Goal: Task Accomplishment & Management: Complete application form

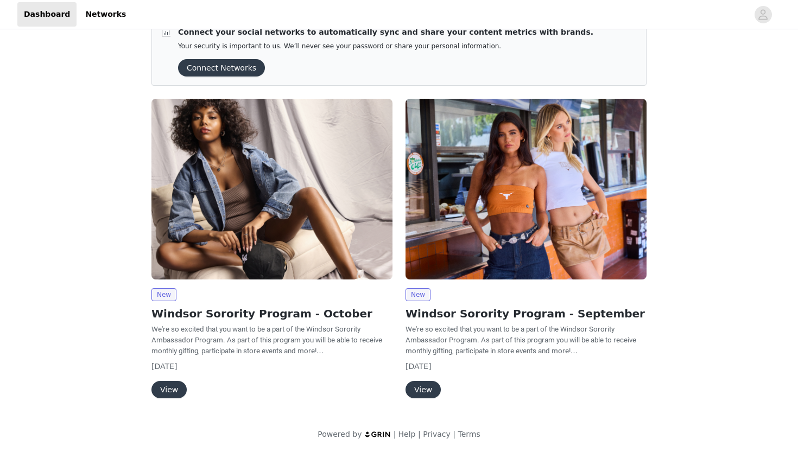
scroll to position [22, 0]
click at [169, 388] on button "View" at bounding box center [168, 389] width 35 height 17
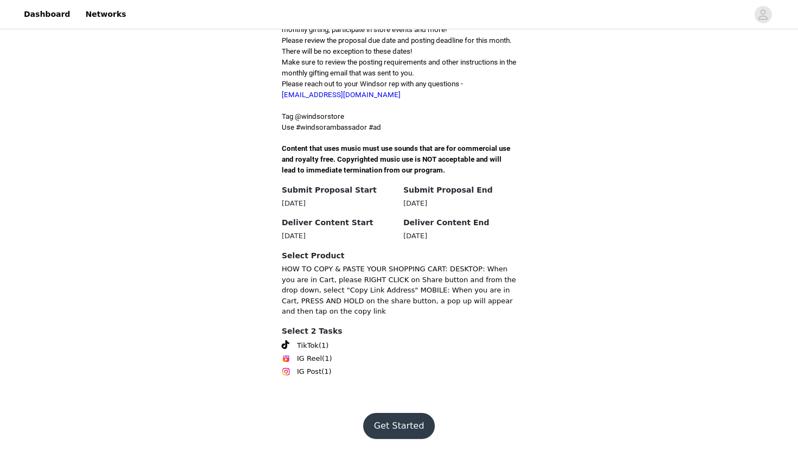
scroll to position [373, 0]
click at [401, 425] on button "Get Started" at bounding box center [399, 426] width 72 height 26
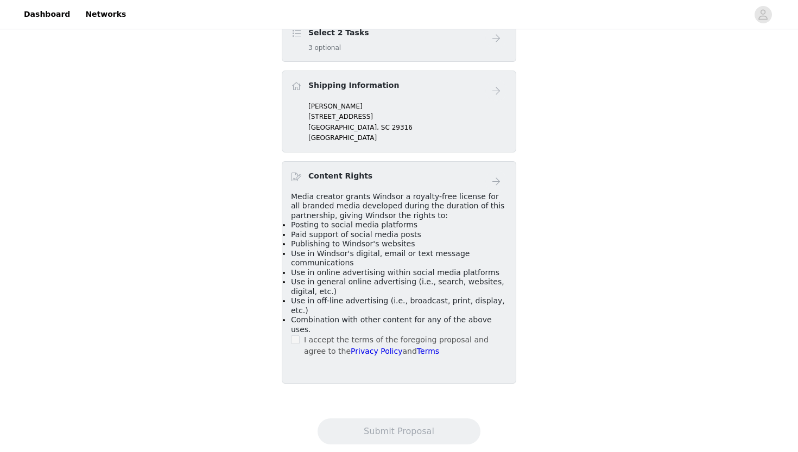
scroll to position [348, 0]
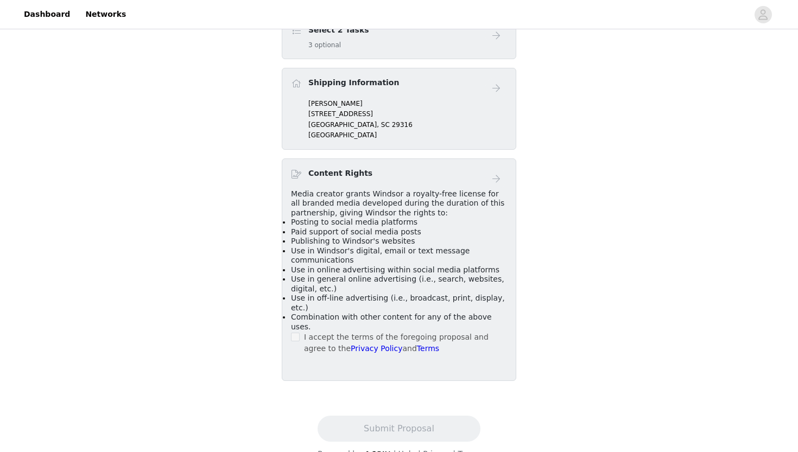
click at [476, 59] on div "Select 2 Tasks 3 optional" at bounding box center [399, 37] width 234 height 44
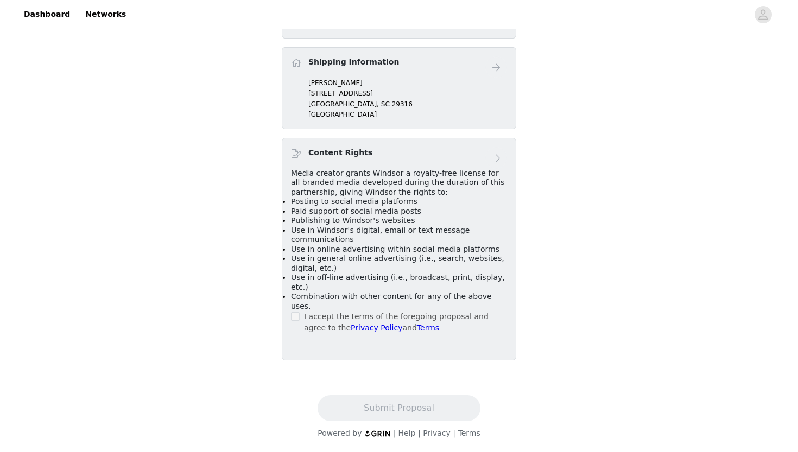
scroll to position [398, 0]
click at [299, 321] on span at bounding box center [295, 316] width 9 height 9
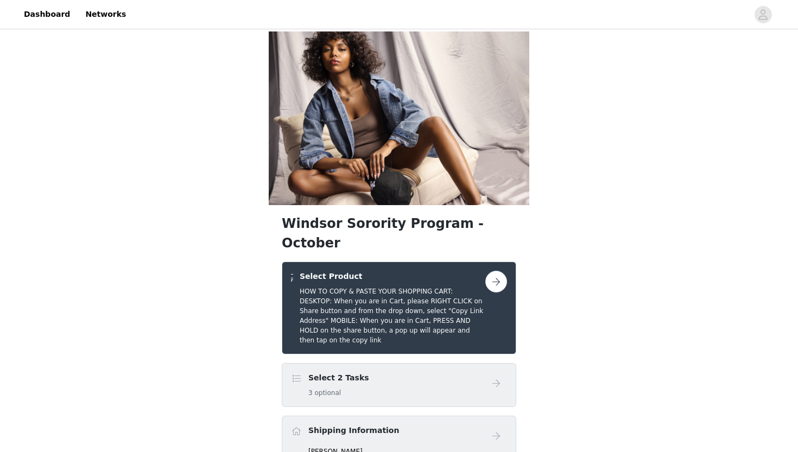
scroll to position [0, 0]
click at [390, 75] on img at bounding box center [399, 118] width 260 height 174
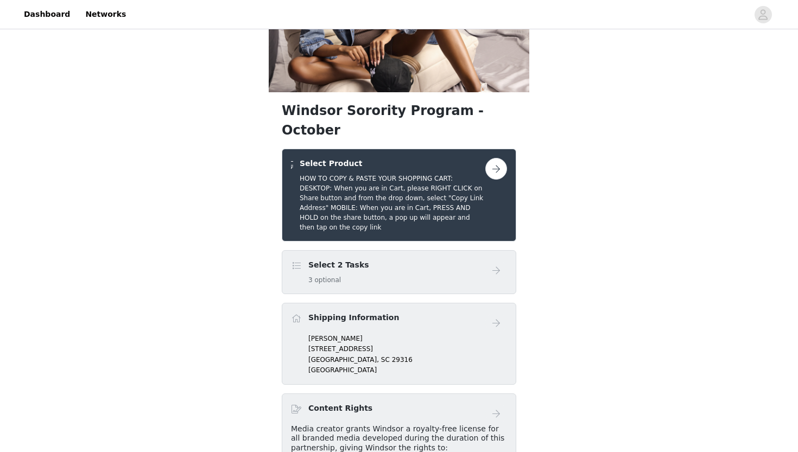
scroll to position [136, 0]
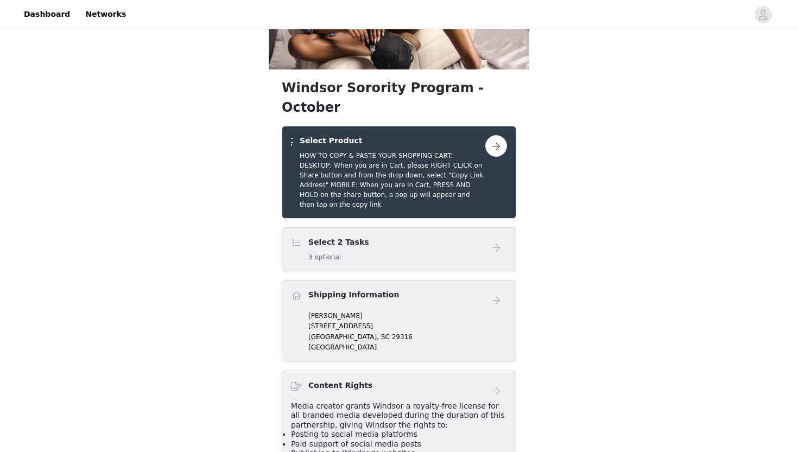
click at [496, 157] on button "button" at bounding box center [496, 146] width 22 height 22
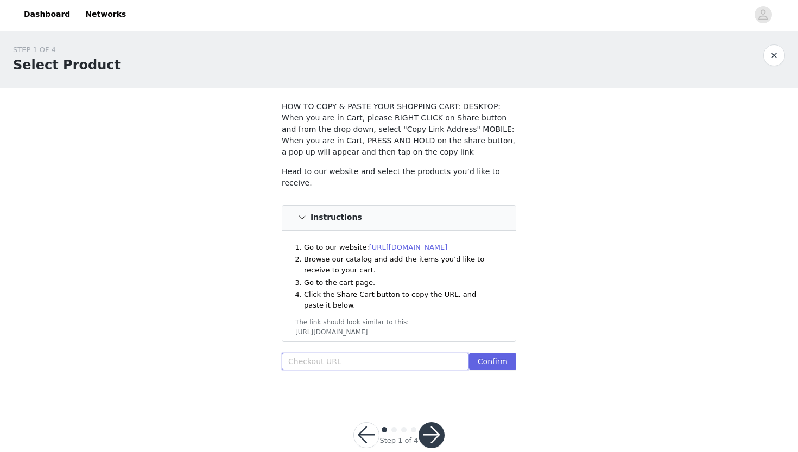
click at [366, 355] on input "text" at bounding box center [375, 361] width 187 height 17
paste input "https://www.windsorstore.com/cart/31081313763379:1,43536943284275:1,43372645187…"
type input "https://www.windsorstore.com/cart/31081313763379:1,43536943284275:1,43372645187…"
click at [505, 360] on button "Confirm" at bounding box center [492, 361] width 47 height 17
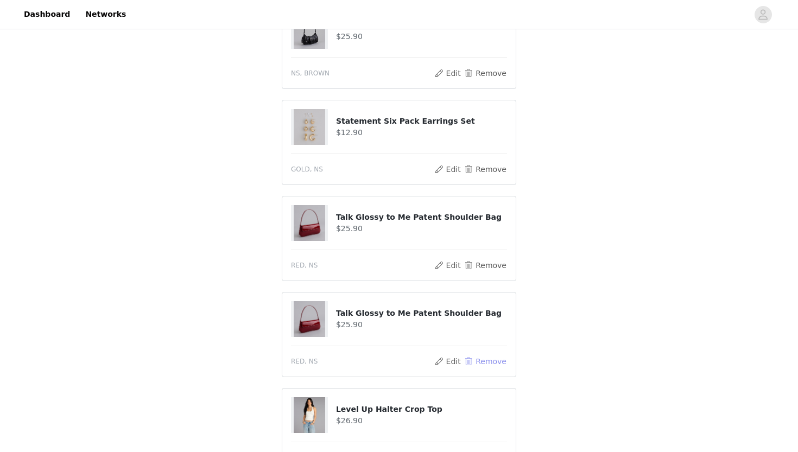
scroll to position [563, 0]
click at [491, 360] on button "Remove" at bounding box center [484, 360] width 43 height 13
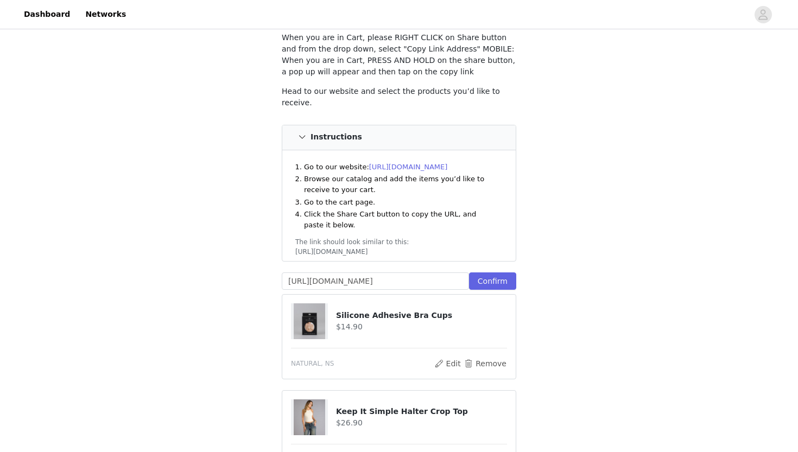
scroll to position [0, 0]
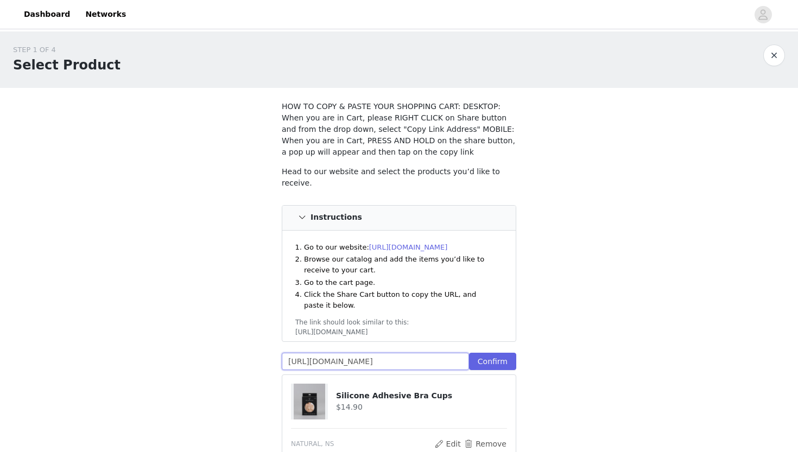
click at [453, 361] on input "https://www.windsorstore.com/cart/31081313763379:1,43536943284275:1,43372645187…" at bounding box center [375, 361] width 187 height 17
paste input "https://www.windsorstore.com/cart/42950341427251:1,31081313763379:1,43536943284…"
type input "https://www.windsorstore.com/cart/42950341427251:1,31081313763379:1,43536943284…"
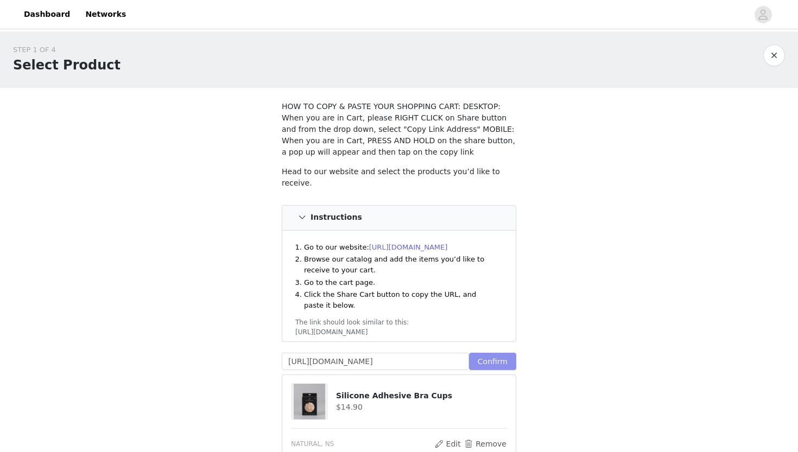
click at [489, 360] on button "Confirm" at bounding box center [492, 361] width 47 height 17
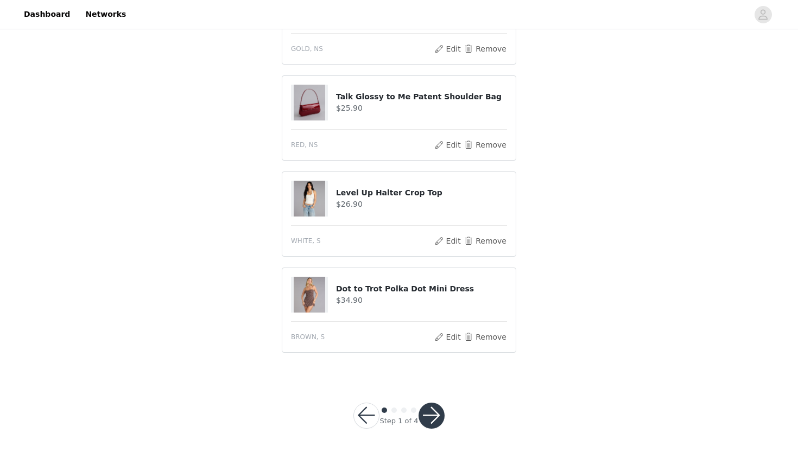
scroll to position [779, 0]
click at [434, 415] on button "button" at bounding box center [431, 416] width 26 height 26
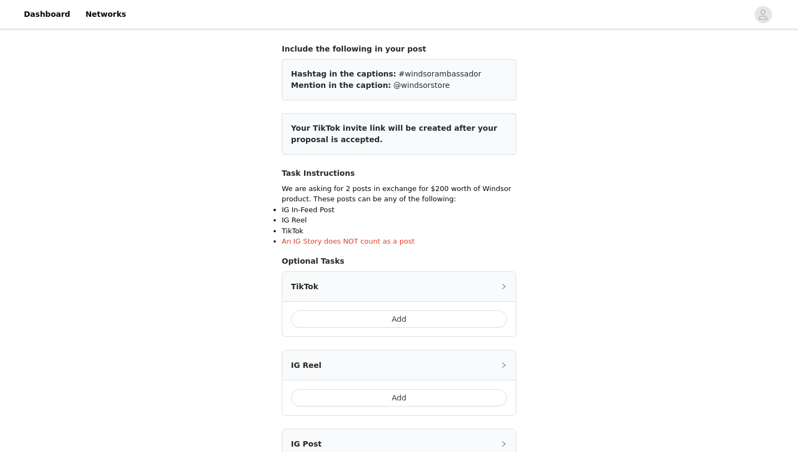
scroll to position [59, 0]
click at [350, 317] on button "Add" at bounding box center [399, 317] width 216 height 17
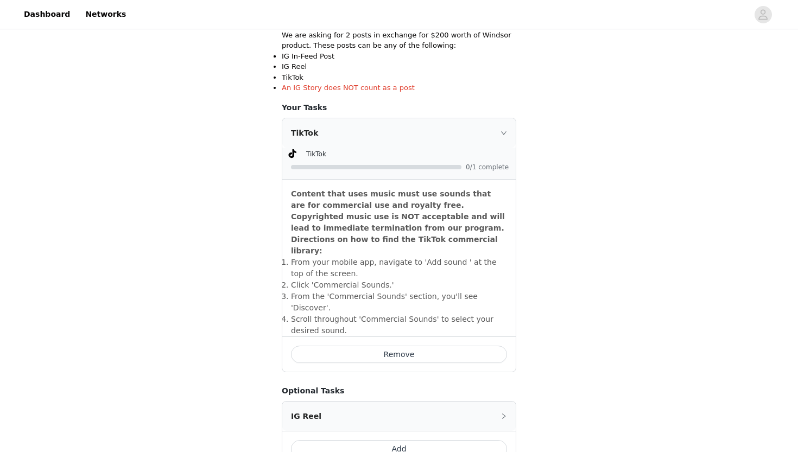
scroll to position [215, 0]
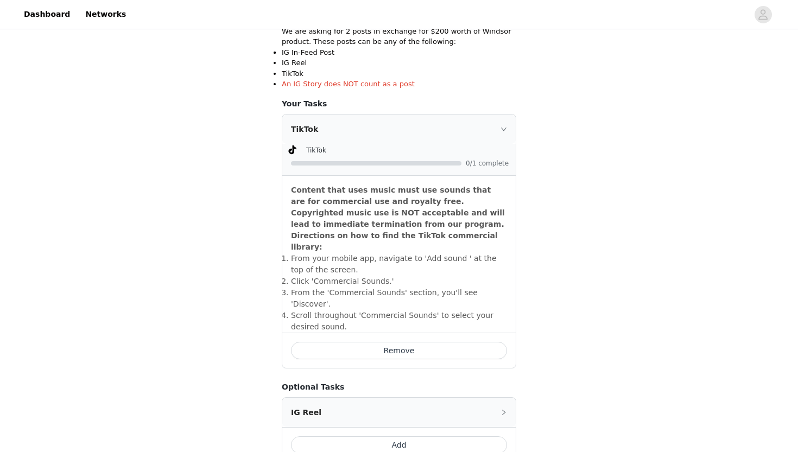
click at [506, 128] on icon "icon: right" at bounding box center [503, 129] width 5 height 3
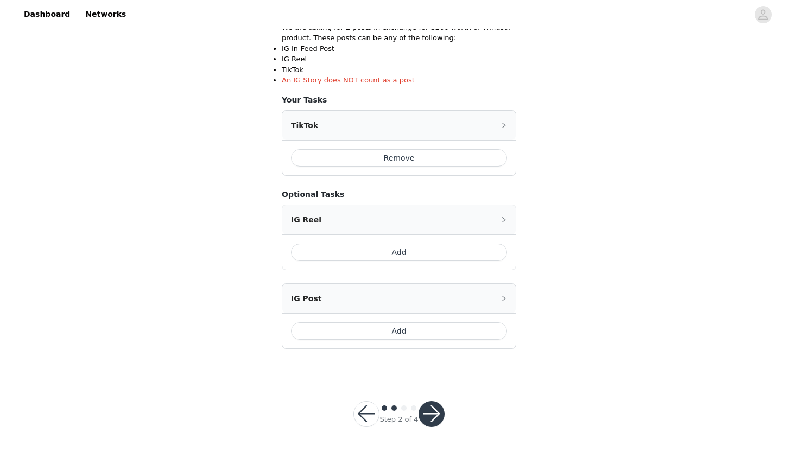
scroll to position [218, 0]
click at [436, 413] on button "button" at bounding box center [431, 415] width 26 height 26
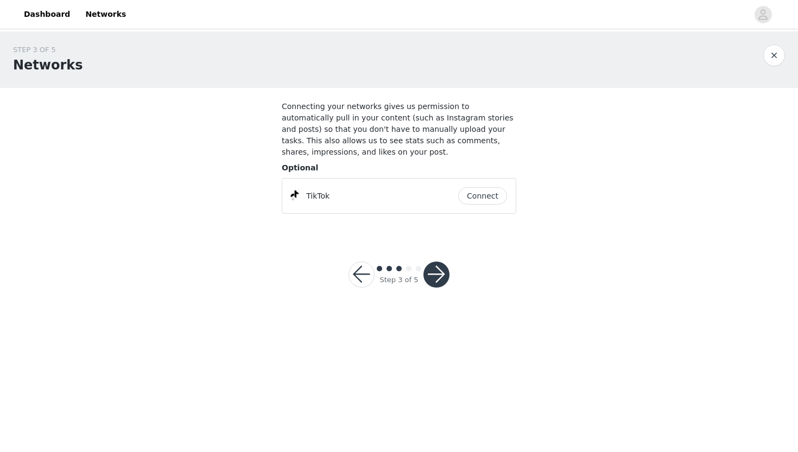
click at [485, 196] on button "Connect" at bounding box center [482, 195] width 49 height 17
click at [435, 277] on button "button" at bounding box center [436, 275] width 26 height 26
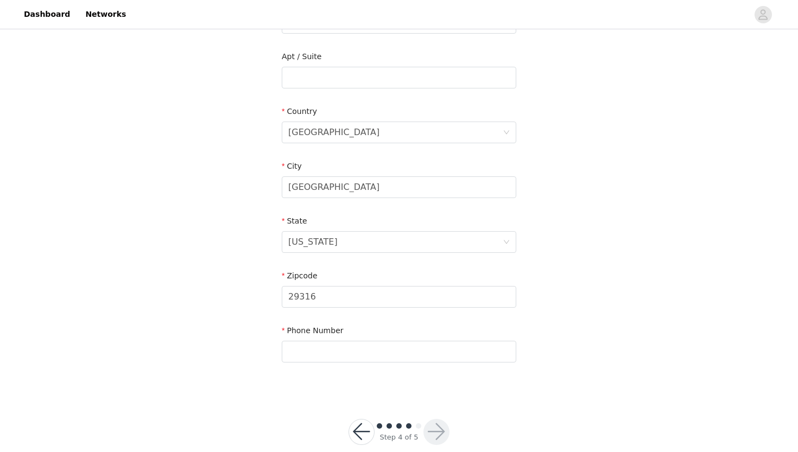
scroll to position [271, 0]
click at [398, 181] on input "Boiling Springs" at bounding box center [399, 186] width 234 height 22
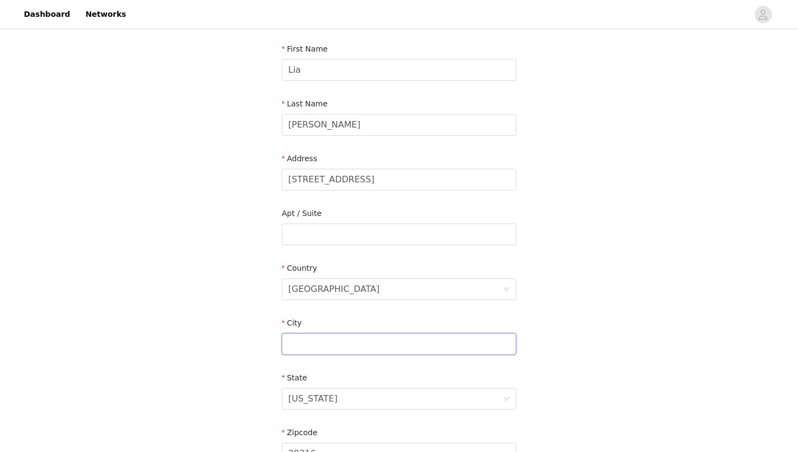
scroll to position [102, 0]
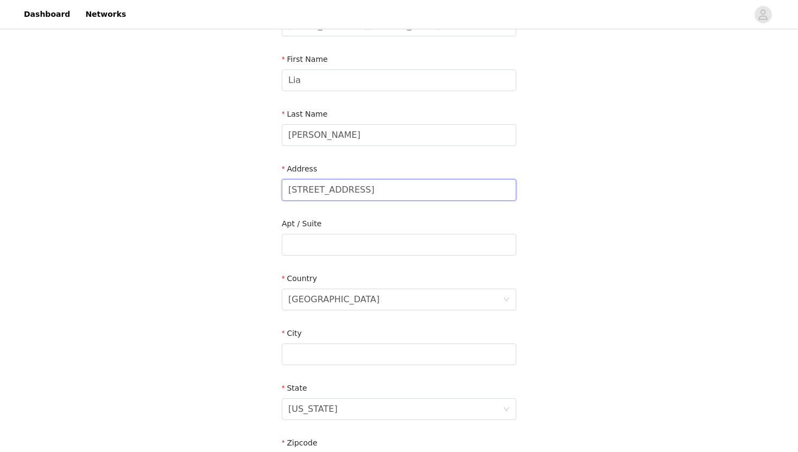
drag, startPoint x: 381, startPoint y: 184, endPoint x: 266, endPoint y: 184, distance: 114.5
paste input "2275 University Station"
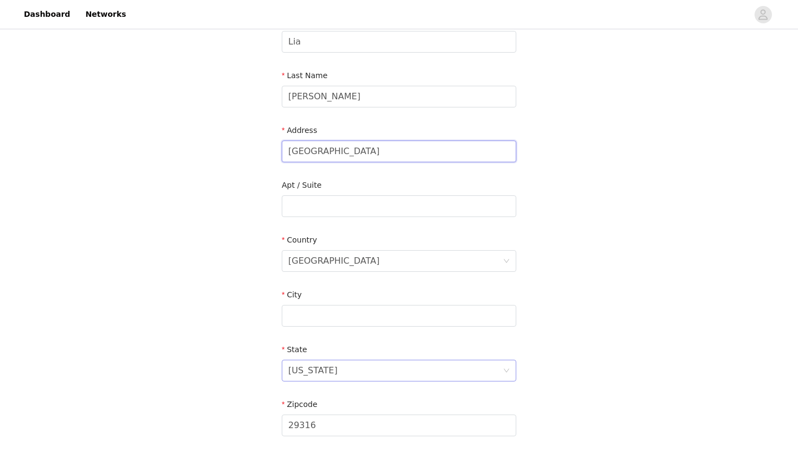
scroll to position [160, 0]
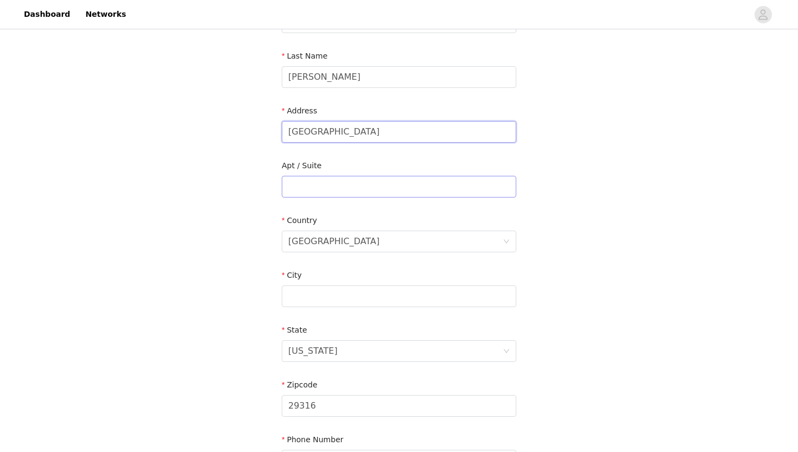
type input "2275 University Station"
click at [388, 182] on input "text" at bounding box center [399, 187] width 234 height 22
paste input "Norris 4875"
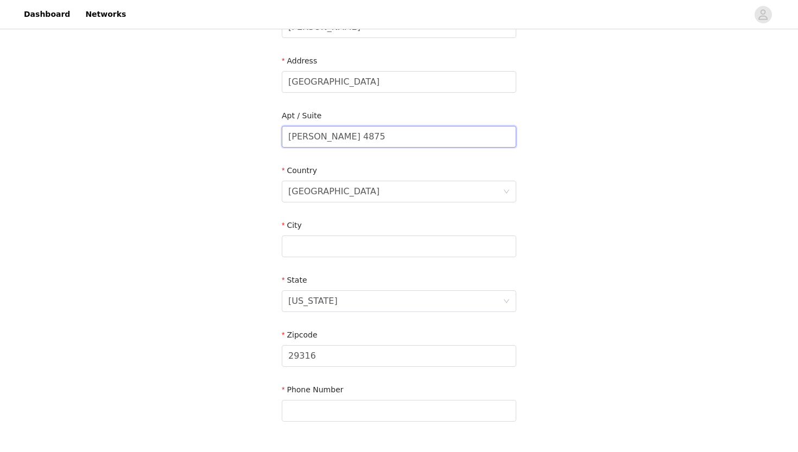
scroll to position [211, 0]
type input "Norris 4875"
click at [367, 241] on input "text" at bounding box center [399, 245] width 234 height 22
type input "Clemson"
click at [550, 279] on div "STEP 4 OF 5 Shipping Information Email malialahey@gmail.com First Name Lia Last…" at bounding box center [399, 135] width 798 height 630
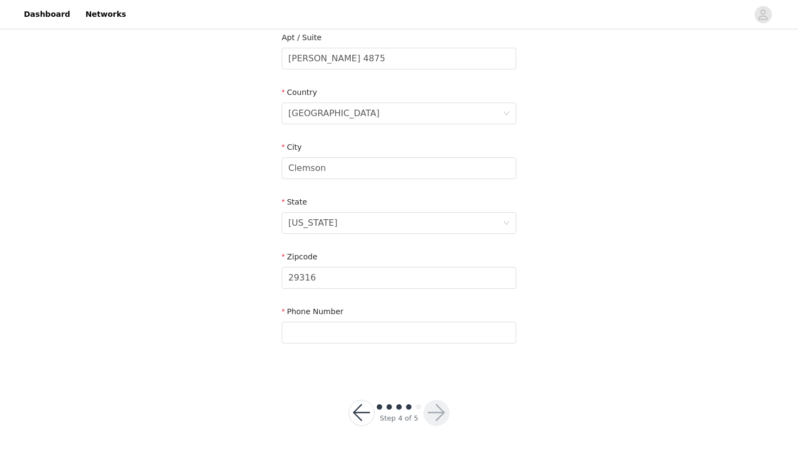
scroll to position [288, 0]
drag, startPoint x: 325, startPoint y: 283, endPoint x: 269, endPoint y: 281, distance: 56.5
click at [322, 275] on input "29316" at bounding box center [399, 278] width 234 height 22
drag, startPoint x: 322, startPoint y: 275, endPoint x: 296, endPoint y: 278, distance: 26.2
click at [296, 278] on input "29316" at bounding box center [399, 278] width 234 height 22
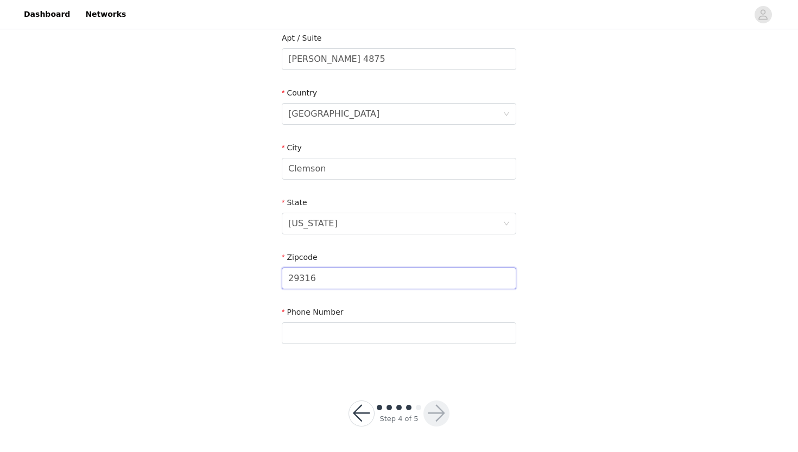
click at [296, 278] on input "29316" at bounding box center [399, 278] width 234 height 22
drag, startPoint x: 296, startPoint y: 278, endPoint x: 322, endPoint y: 278, distance: 26.0
click at [322, 278] on input "29316" at bounding box center [399, 278] width 234 height 22
click at [321, 277] on input "29316" at bounding box center [399, 278] width 234 height 22
paste input "9632"
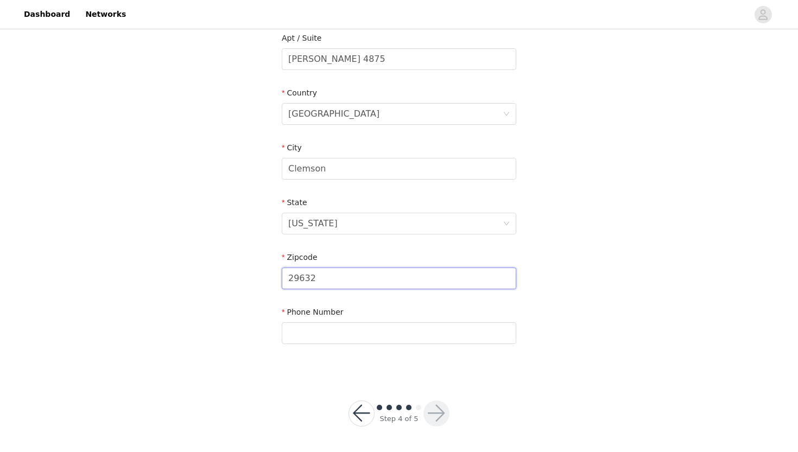
type input "29632"
click at [698, 279] on div "STEP 4 OF 5 Shipping Information Email malialahey@gmail.com First Name Lia Last…" at bounding box center [399, 59] width 798 height 630
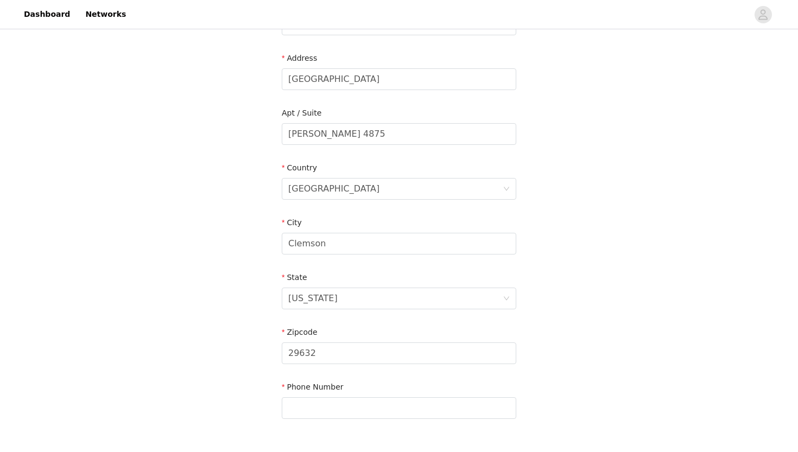
scroll to position [213, 0]
type input "95"
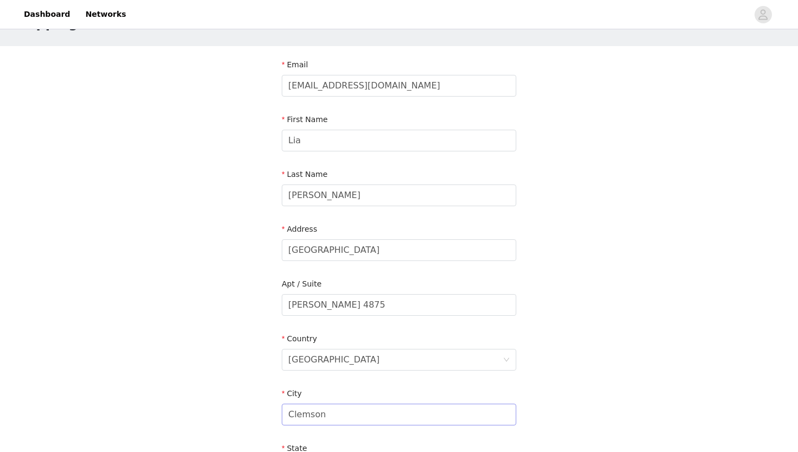
scroll to position [11, 0]
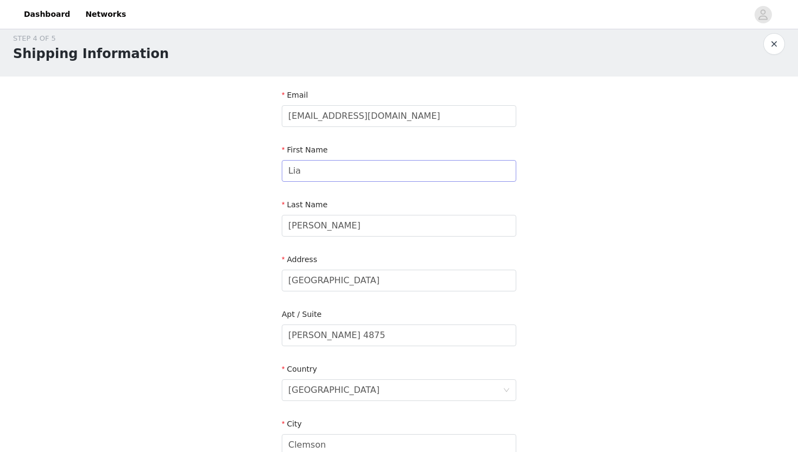
type input "9542687348"
type input "L"
type input "N"
type input "Malia"
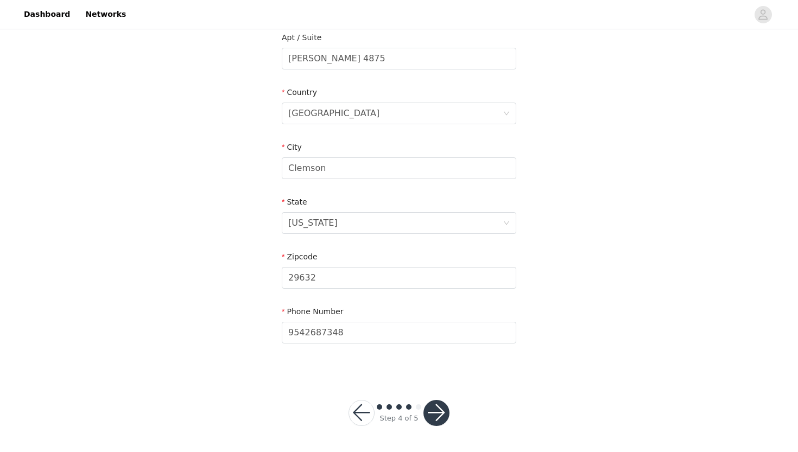
scroll to position [288, 0]
click at [436, 413] on button "button" at bounding box center [436, 413] width 26 height 26
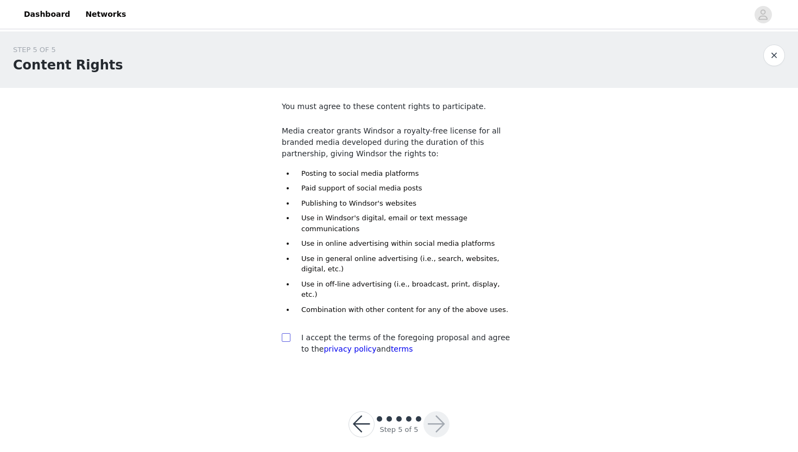
click at [286, 333] on input "checkbox" at bounding box center [286, 337] width 8 height 8
checkbox input "true"
click at [443, 411] on button "button" at bounding box center [436, 424] width 26 height 26
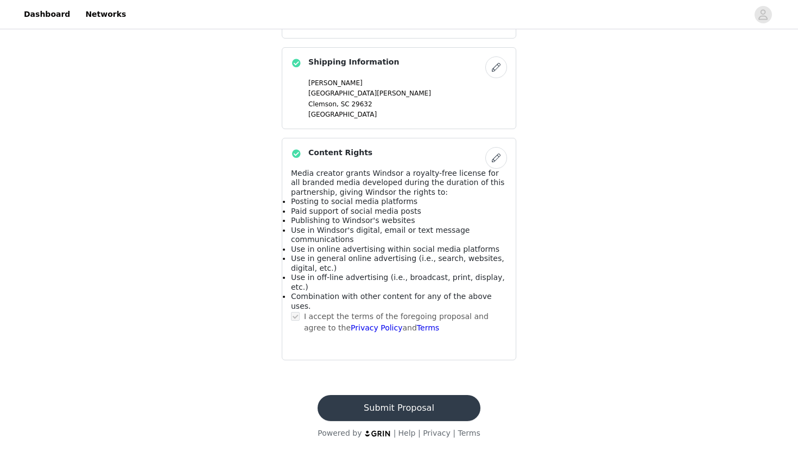
scroll to position [834, 0]
click at [358, 411] on button "Submit Proposal" at bounding box center [398, 408] width 162 height 26
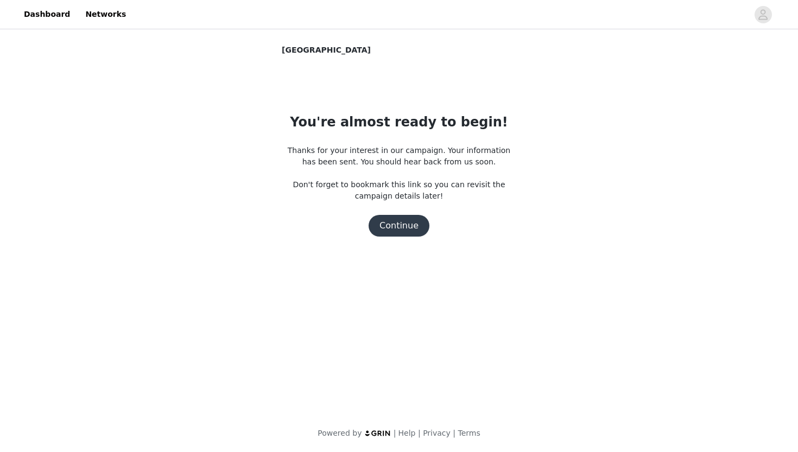
scroll to position [0, 0]
click at [403, 227] on button "Continue" at bounding box center [398, 226] width 61 height 22
